Goal: Understand process/instructions

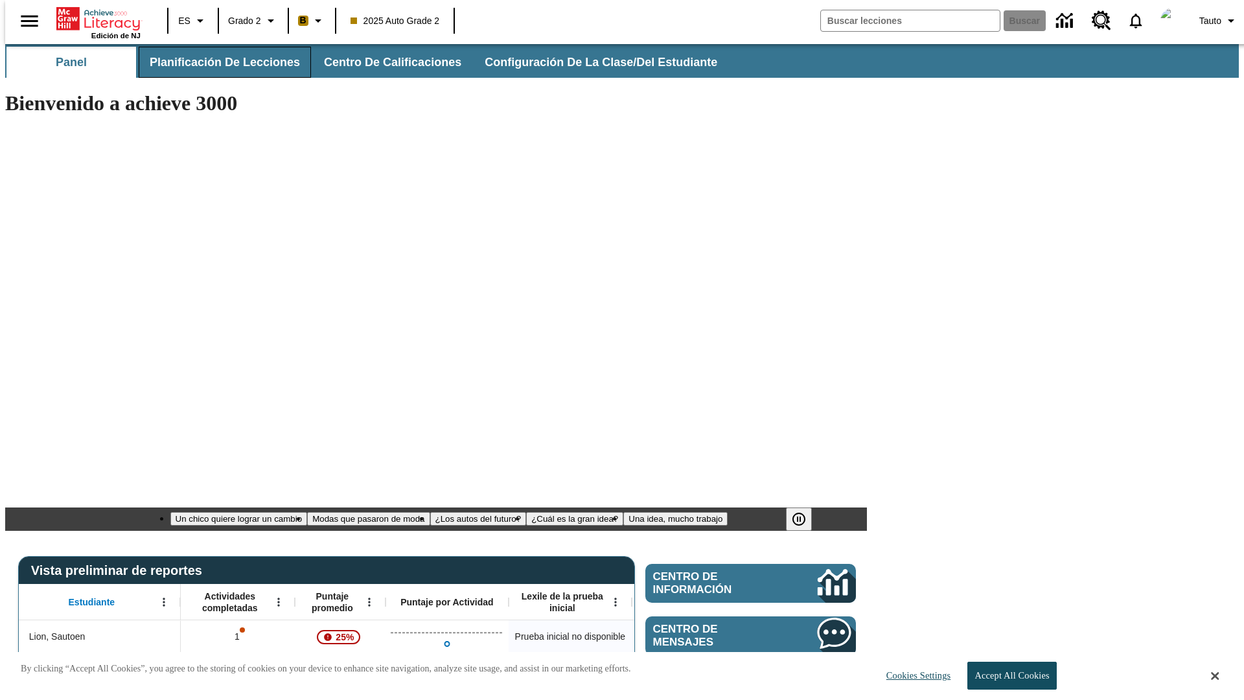
click at [217, 62] on span "Planificación de lecciones" at bounding box center [225, 62] width 150 height 15
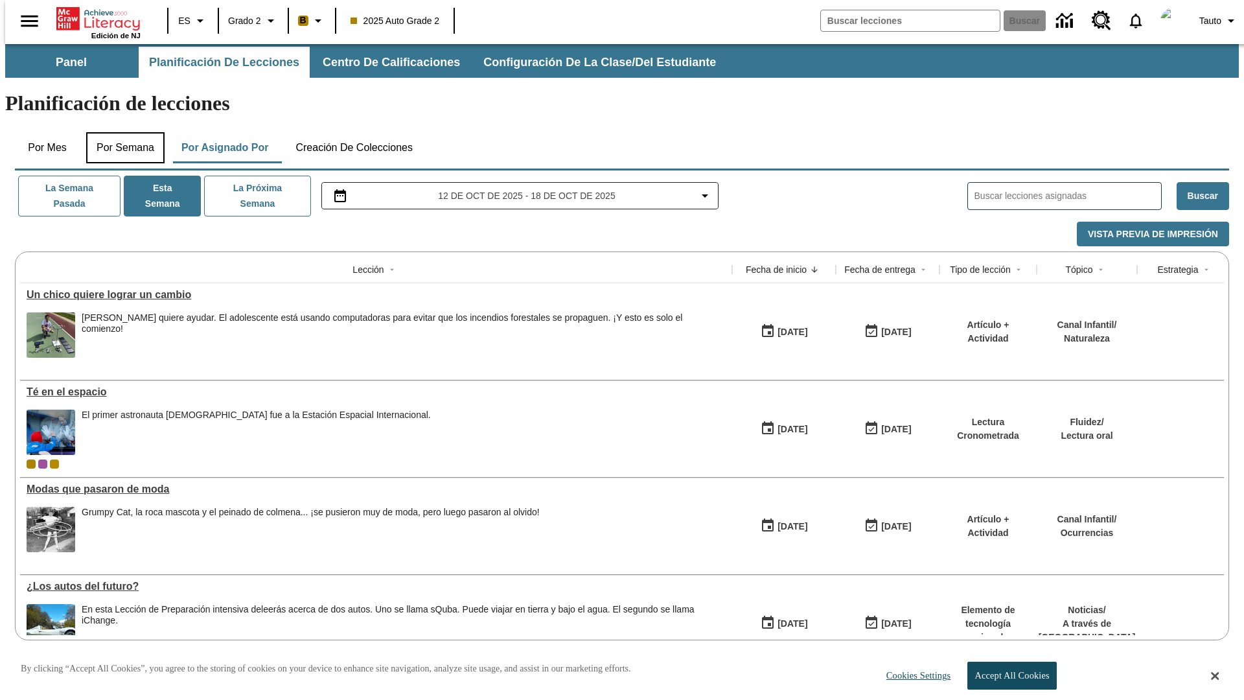
click at [121, 132] on button "Por semana" at bounding box center [125, 147] width 78 height 31
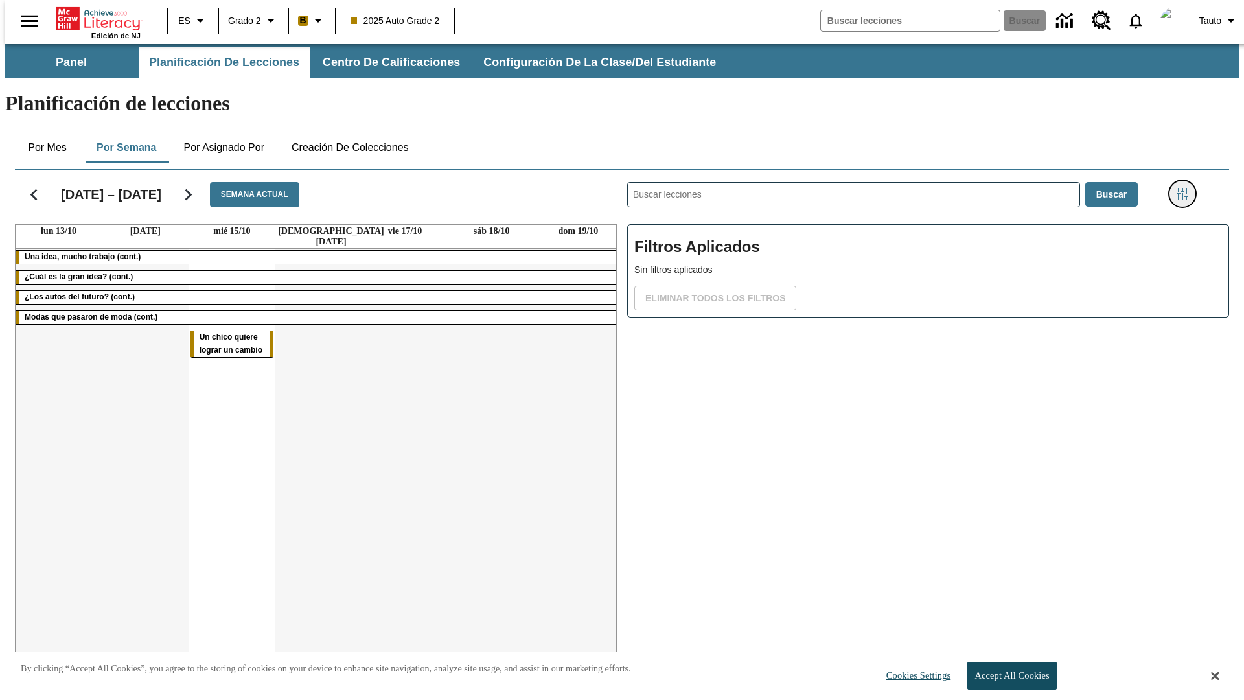
click at [1187, 188] on icon "Menú lateral de filtros" at bounding box center [1183, 194] width 12 height 12
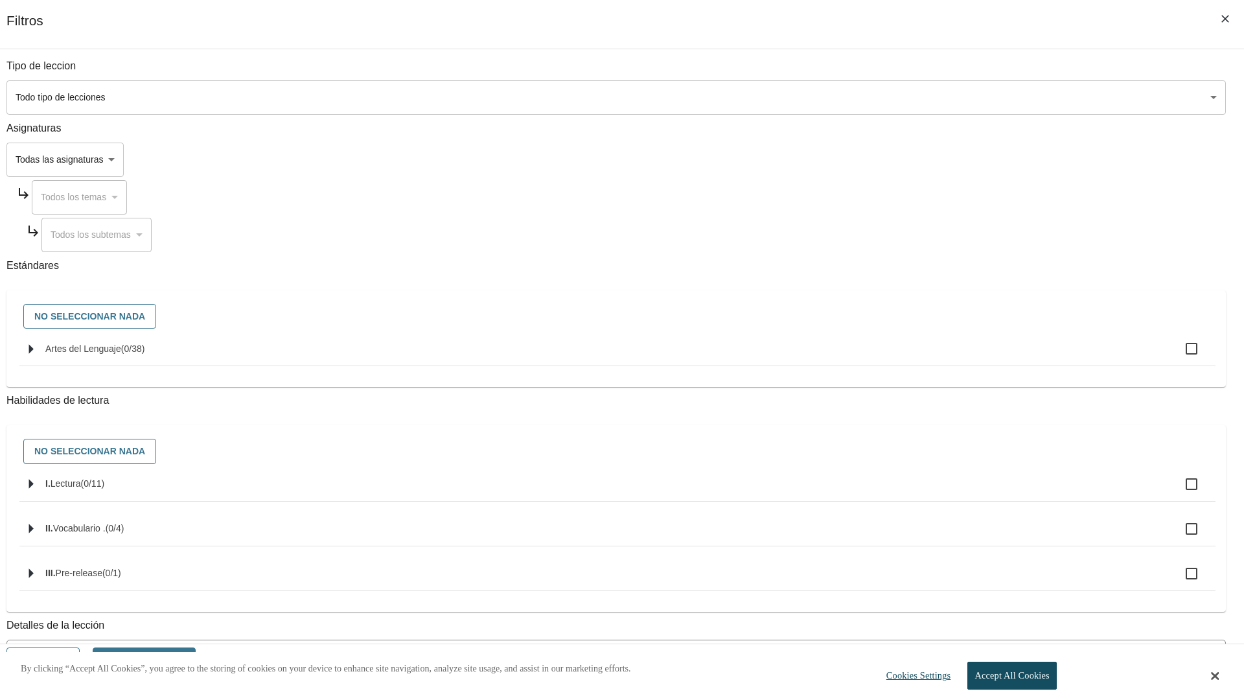
click at [933, 585] on body "Saltar al contenido principal Edición de NJ ES Grado 2 B 2025 Auto Grade 2 Busc…" at bounding box center [622, 389] width 1234 height 691
